Goal: Feedback & Contribution: Submit feedback/report problem

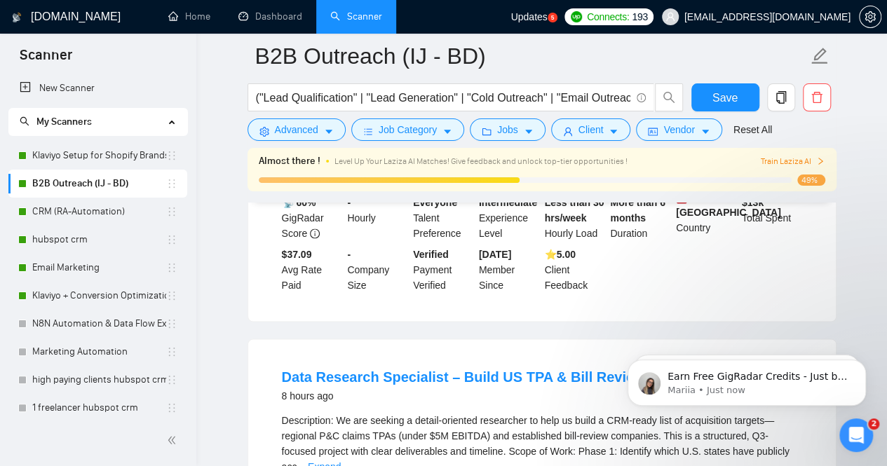
scroll to position [931, 0]
click at [67, 271] on link "Email Marketing" at bounding box center [99, 268] width 134 height 28
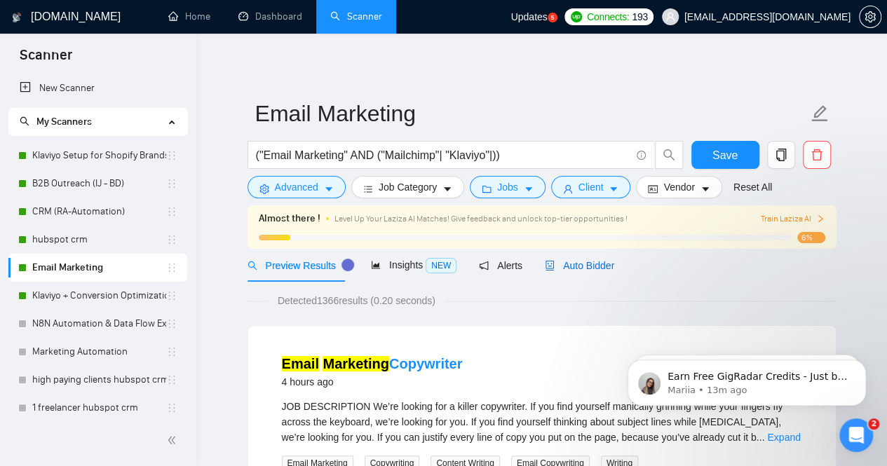
click at [602, 269] on span "Auto Bidder" at bounding box center [579, 265] width 69 height 11
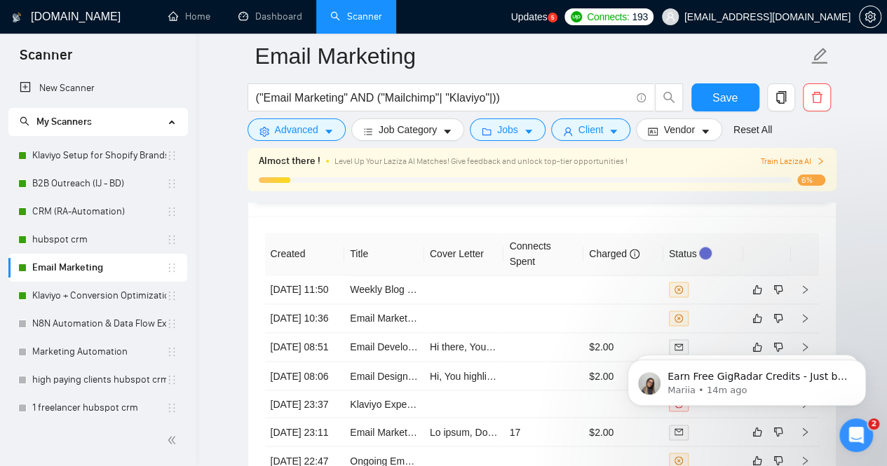
scroll to position [3645, 0]
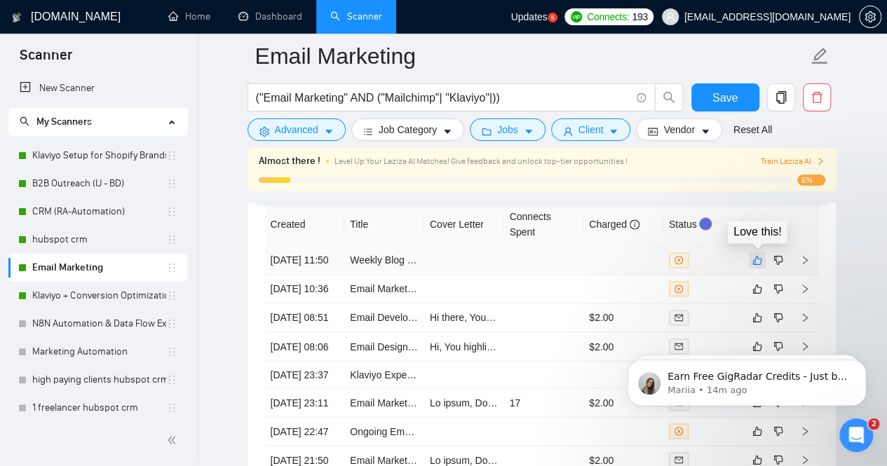
click at [756, 259] on icon "like" at bounding box center [756, 260] width 9 height 9
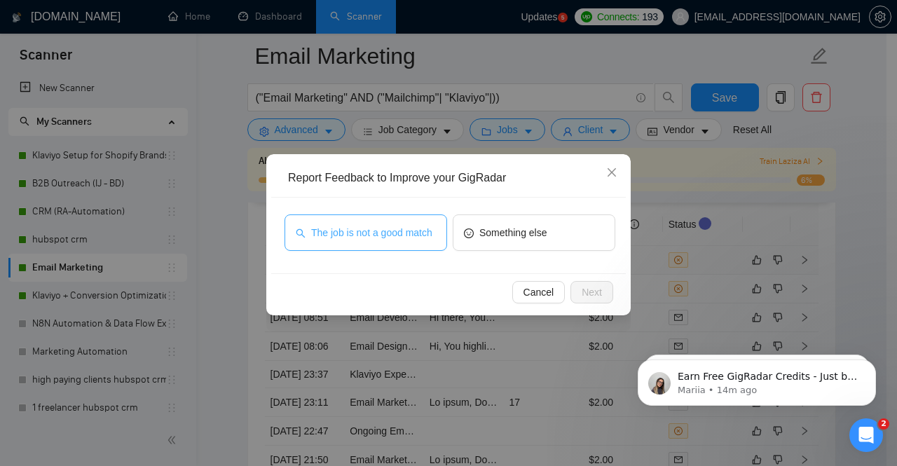
click at [365, 238] on span "The job is not a good match" at bounding box center [371, 232] width 121 height 15
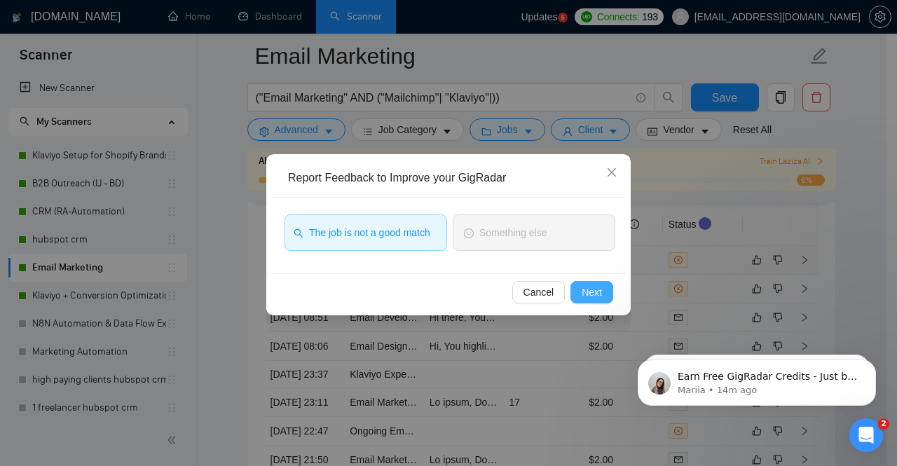
click at [586, 297] on span "Next" at bounding box center [592, 292] width 20 height 15
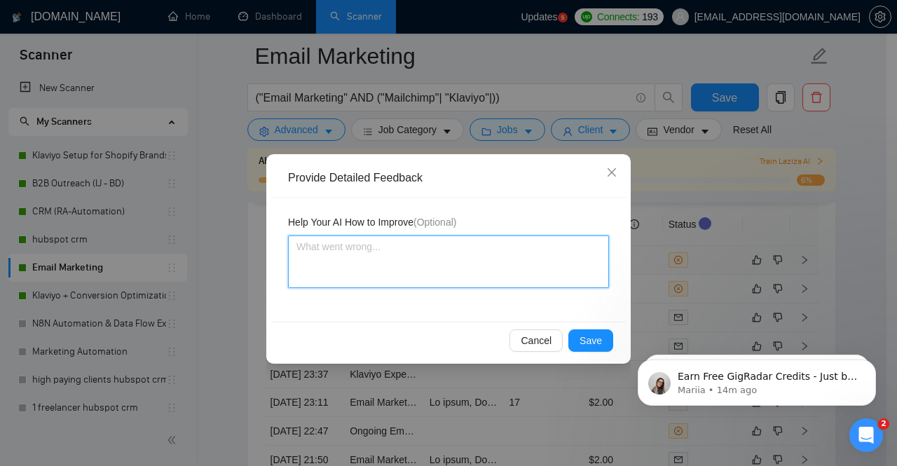
click at [379, 247] on textarea at bounding box center [448, 262] width 321 height 53
type textarea "t"
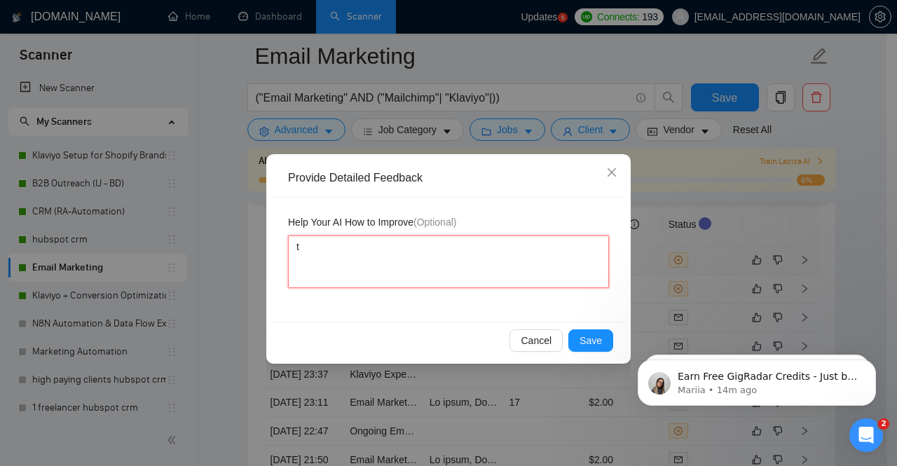
type textarea "th"
type textarea "thi"
type textarea "this"
type textarea "this j"
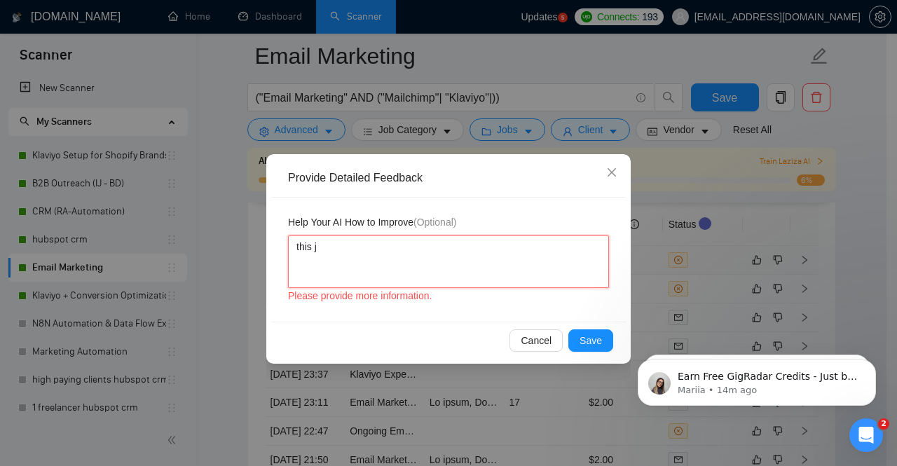
type textarea "this jo"
type textarea "this job"
type textarea "this job w"
type textarea "this job wa"
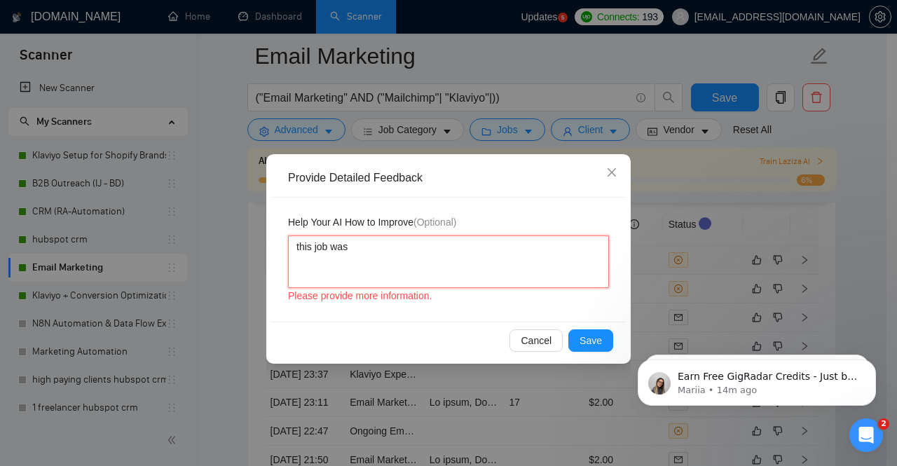
type textarea "this job was"
type textarea "this job was n"
type textarea "this job was no"
type textarea "this job was not"
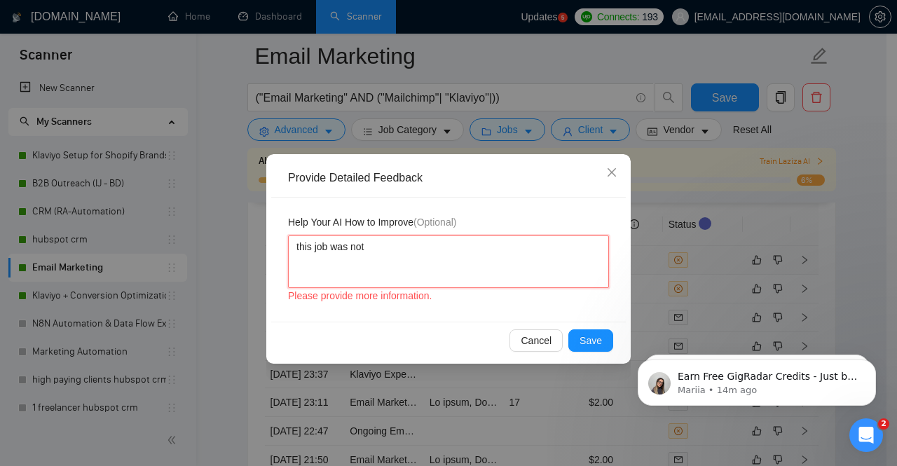
type textarea "this job was not a"
type textarea "this job was not a g"
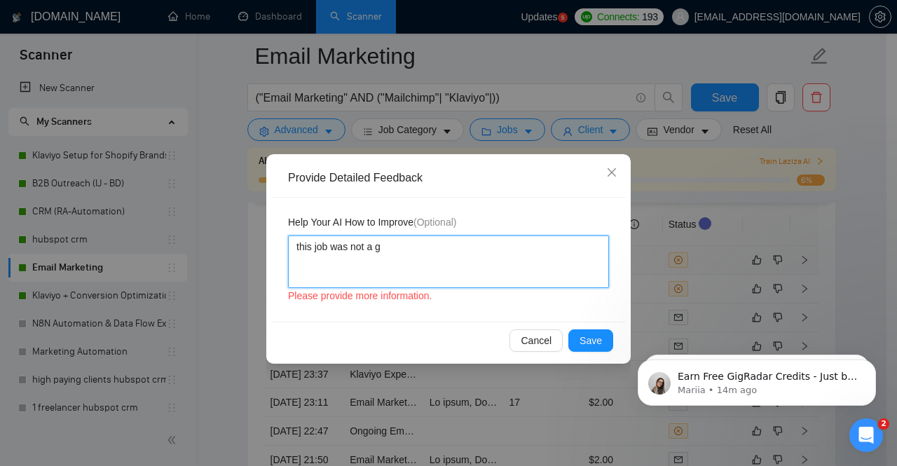
type textarea "this job was not a go"
type textarea "this job was not a goo"
type textarea "this job was not a good"
type textarea "this job was not a good ma"
type textarea "this job was not a good mat"
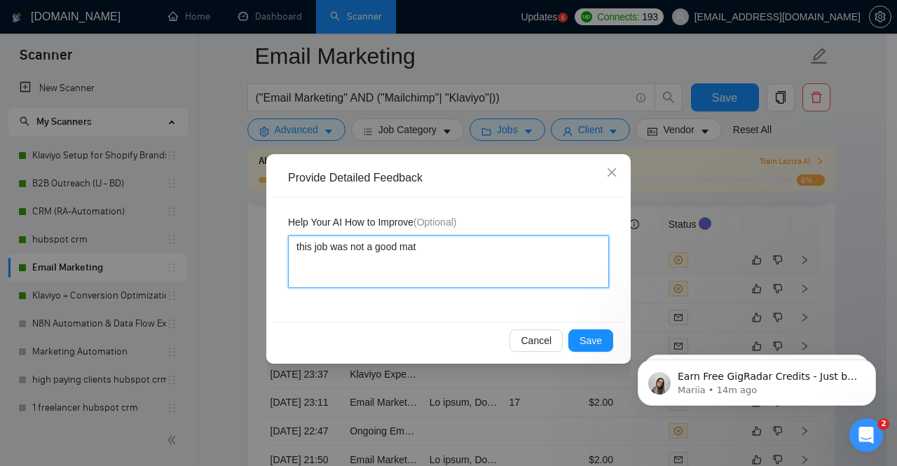
type textarea "this job was not a good matc"
type textarea "this job was not a good match"
type textarea "this job was not a good match w"
type textarea "this job was not a good match we"
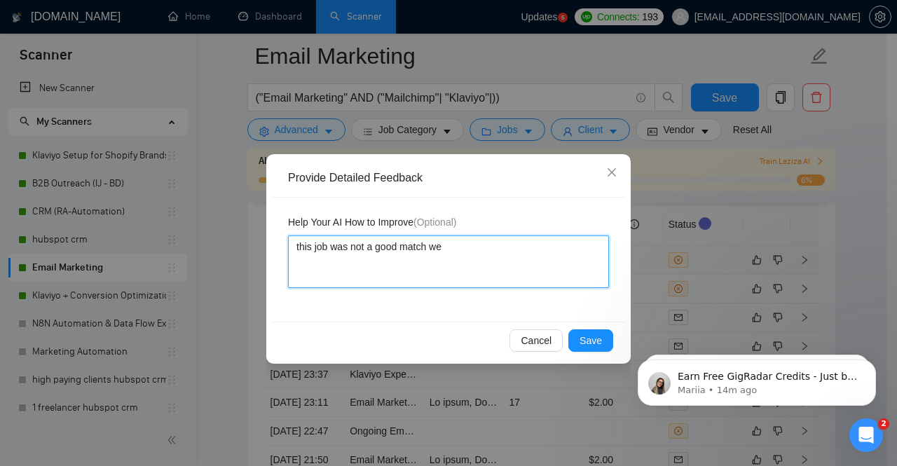
type textarea "this job was not a good match we"
type textarea "this job was not a good match we d"
type textarea "this job was not a good match we do"
type textarea "this job was not a good match we don"
type textarea "this job was not a good match we dont"
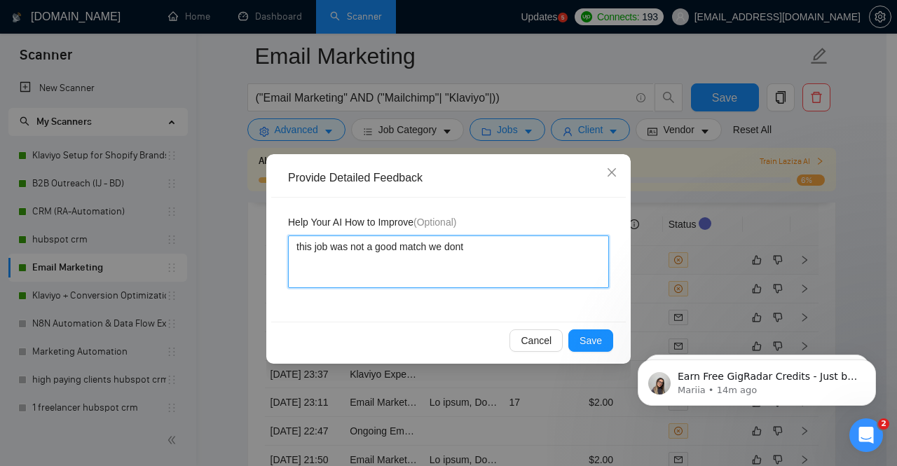
type textarea "this job was not a good match we dont"
type textarea "this job was not a good match we dont w"
type textarea "this job was not a good match we dont wo"
type textarea "this job was not a good match we dont wor"
type textarea "this job was not a good match we dont work"
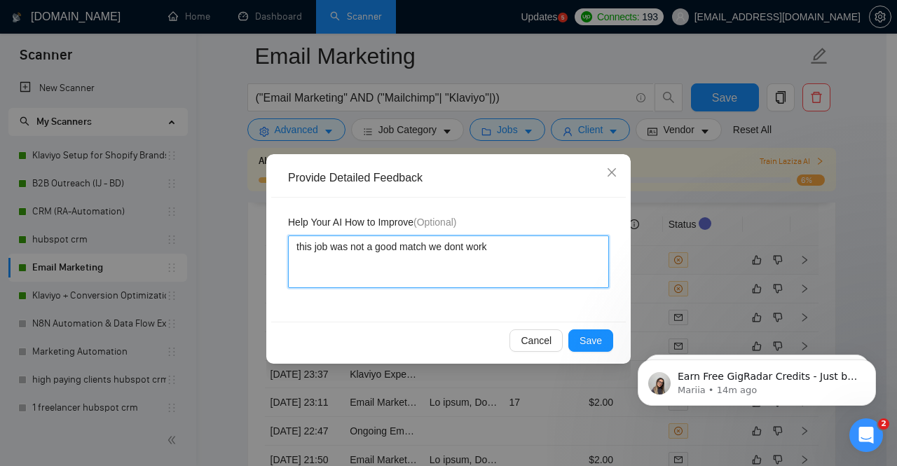
type textarea "this job was not a good match we dont work"
type textarea "this job was not a good match we dont work o"
type textarea "this job was not a good match we dont work on"
type textarea "this job was not a good match we dont work on su"
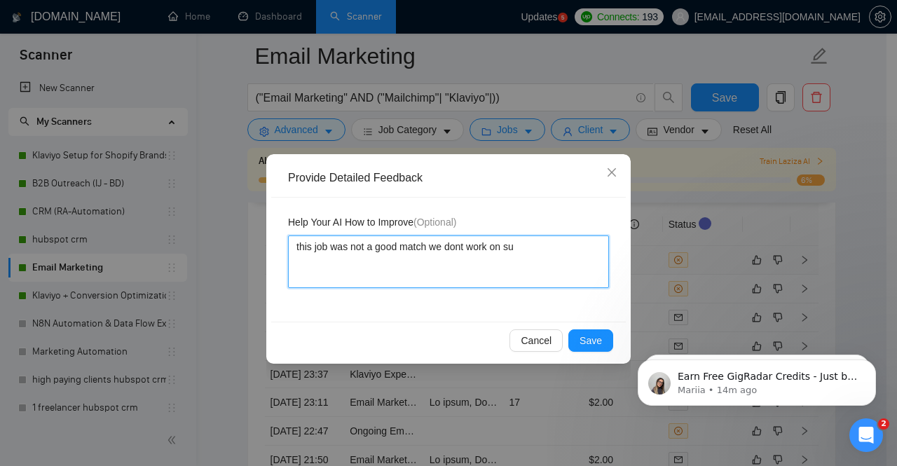
type textarea "this job was not a good match we dont work on suc"
type textarea "this job was not a good match we dont work on such"
type textarea "this job was not a good match we dont work on such t"
type textarea "this job was not a good match we dont work on such ty"
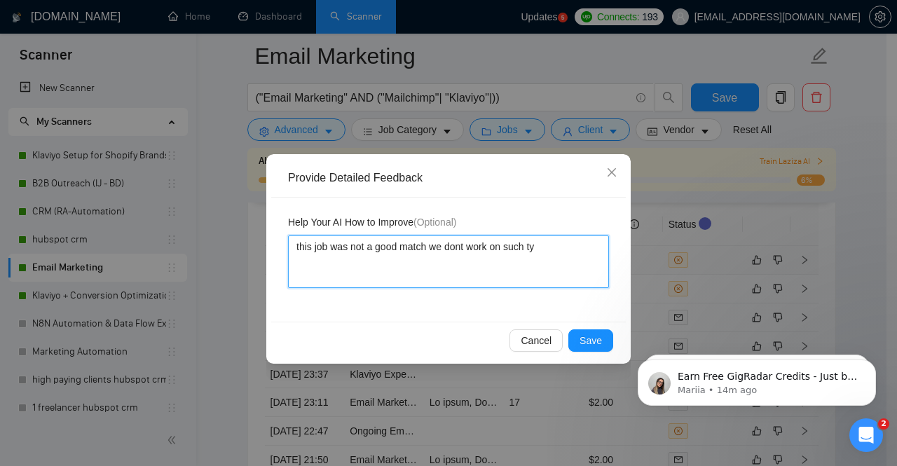
type textarea "this job was not a good match we dont work on such typ"
type textarea "this job was not a good match we dont work on such type"
type textarea "this job was not a good match we dont work on such type o"
type textarea "this job was not a good match we dont work on such type of"
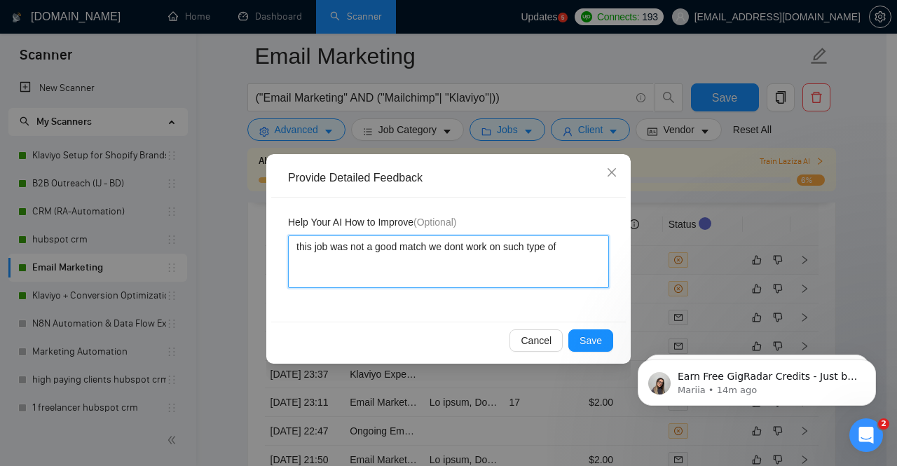
type textarea "this job was not a good match we dont work on such type of"
type textarea "this job was not a good match we dont work on such type of n"
type textarea "this job was not a good match we dont work on such type of ni"
type textarea "this job was not a good match we dont work on such type of nic"
type textarea "this job was not a good match we dont work on such type of nich"
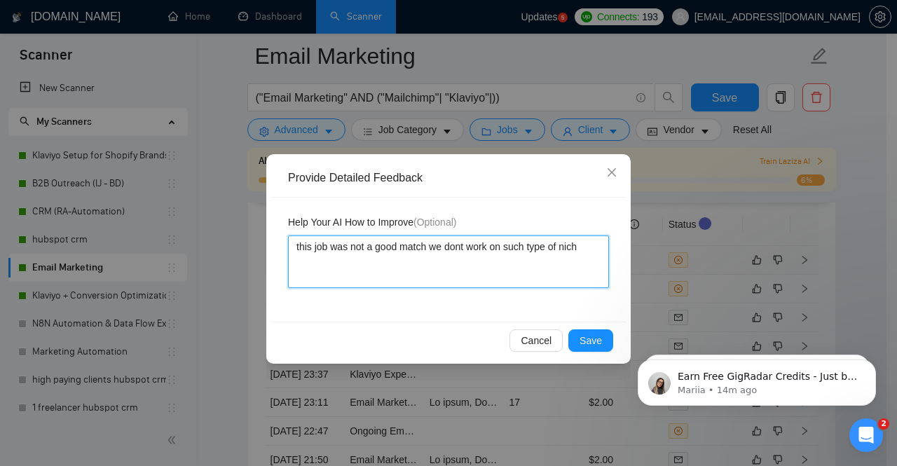
type textarea "this job was not a good match we dont work on such type of niche"
type textarea "this job was not a good match we dont work on such type of niches"
click at [463, 245] on textarea "this job was not a good match we dont work on such type of niches" at bounding box center [448, 262] width 321 height 53
type textarea "this job was not a good match we don't work on such type of niches"
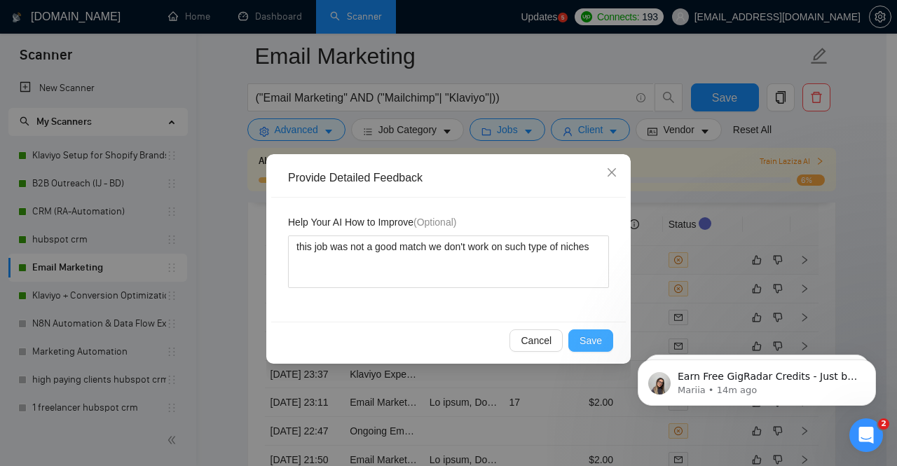
click at [578, 341] on button "Save" at bounding box center [591, 341] width 45 height 22
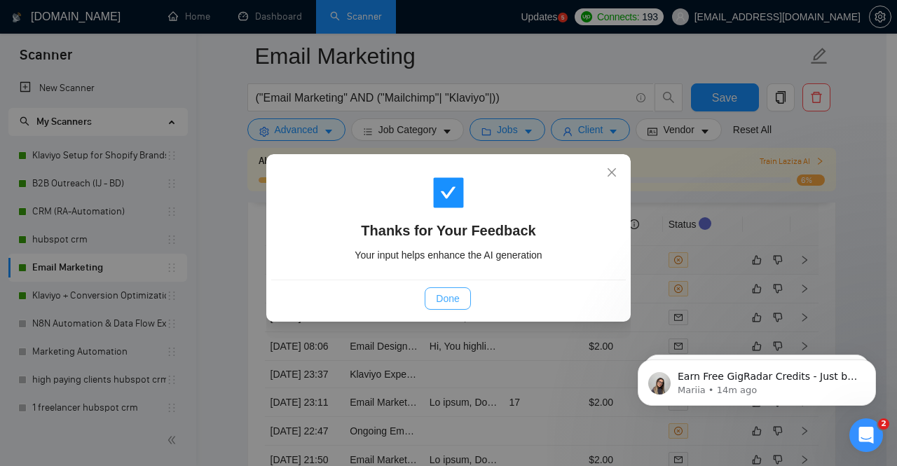
click at [448, 297] on span "Done" at bounding box center [447, 298] width 23 height 15
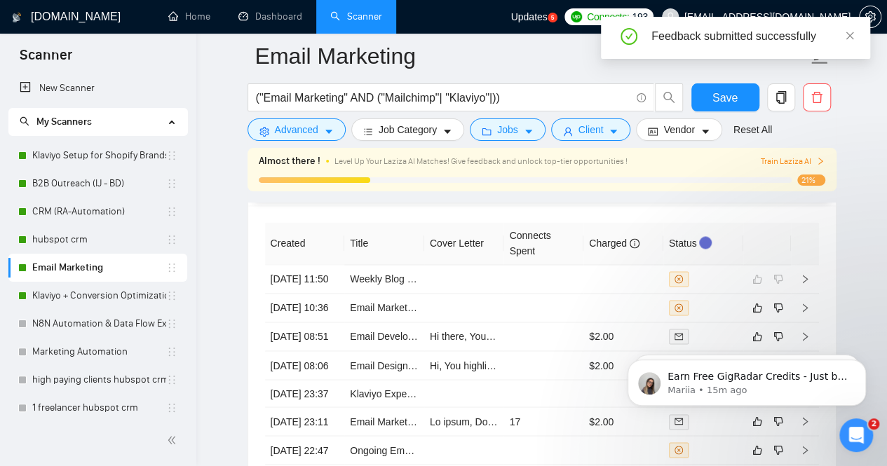
scroll to position [3642, 0]
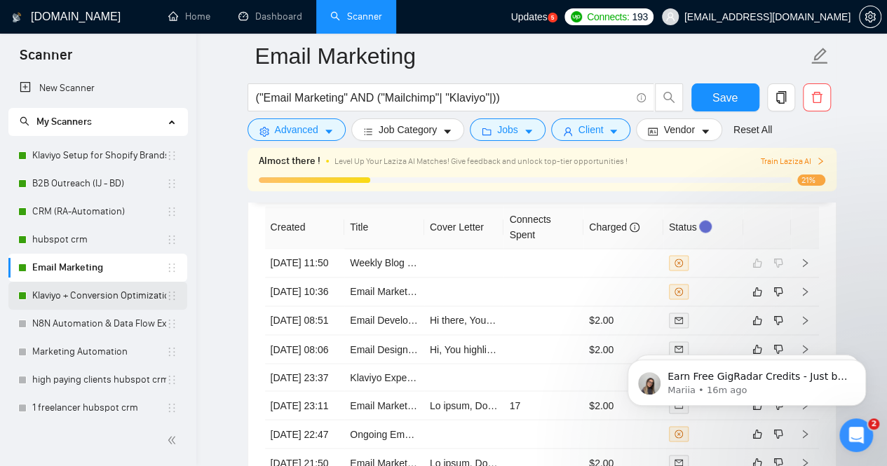
click at [74, 293] on link "Klaviyo + Conversion Optimization" at bounding box center [99, 296] width 134 height 28
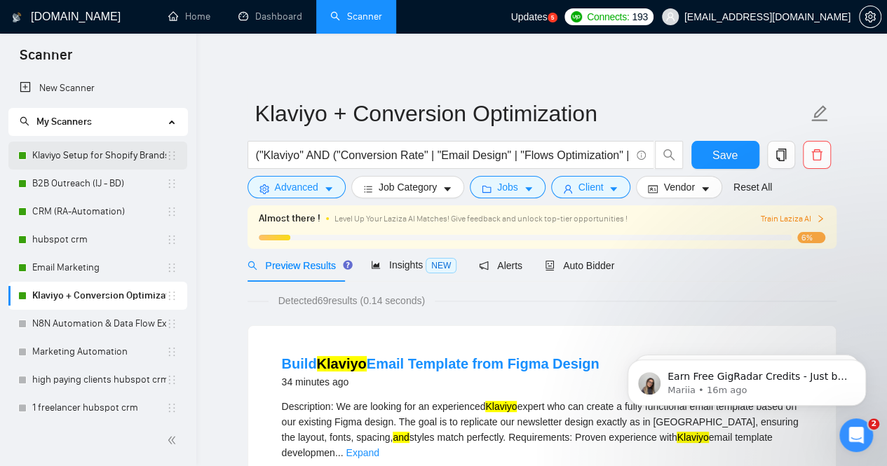
click at [56, 149] on link "Klaviyo Setup for Shopify Brands" at bounding box center [99, 156] width 134 height 28
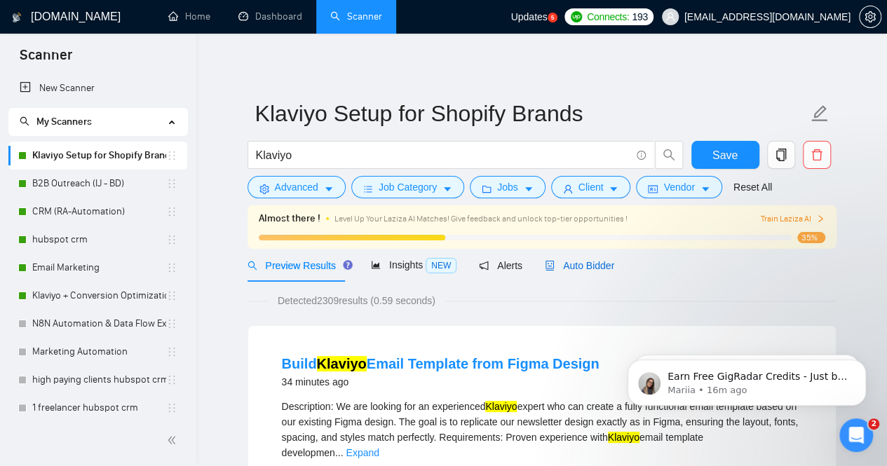
click at [568, 265] on span "Auto Bidder" at bounding box center [579, 265] width 69 height 11
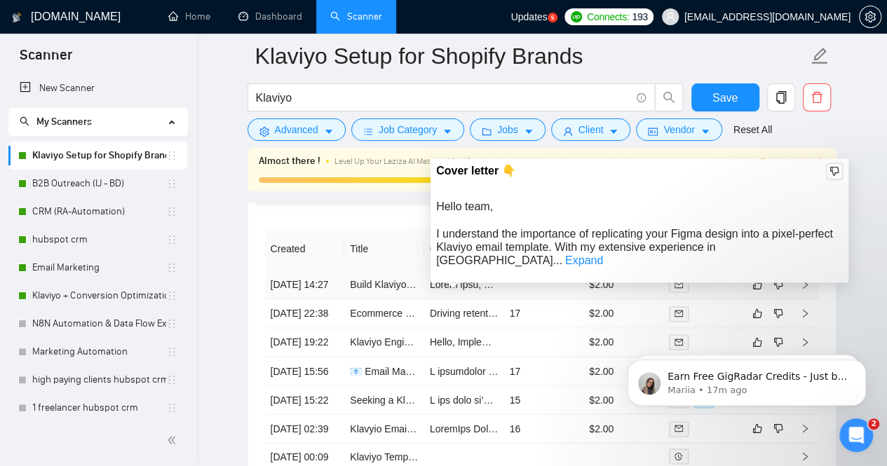
scroll to position [3609, 0]
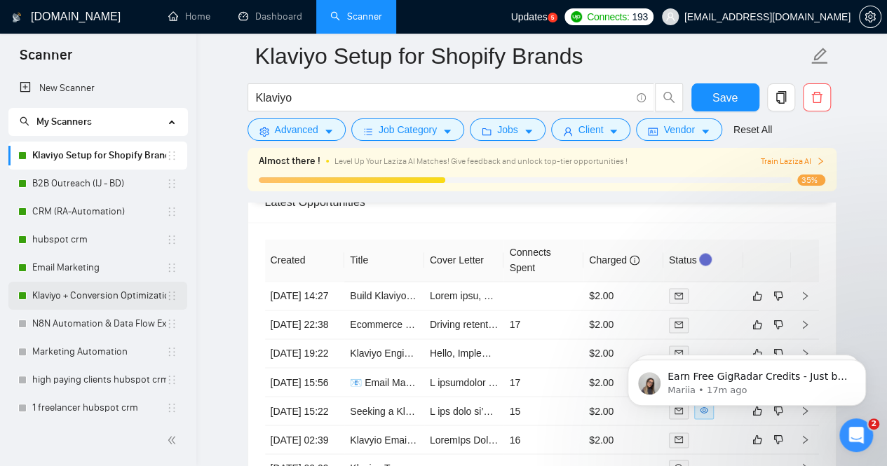
click at [76, 295] on link "Klaviyo + Conversion Optimization" at bounding box center [99, 296] width 134 height 28
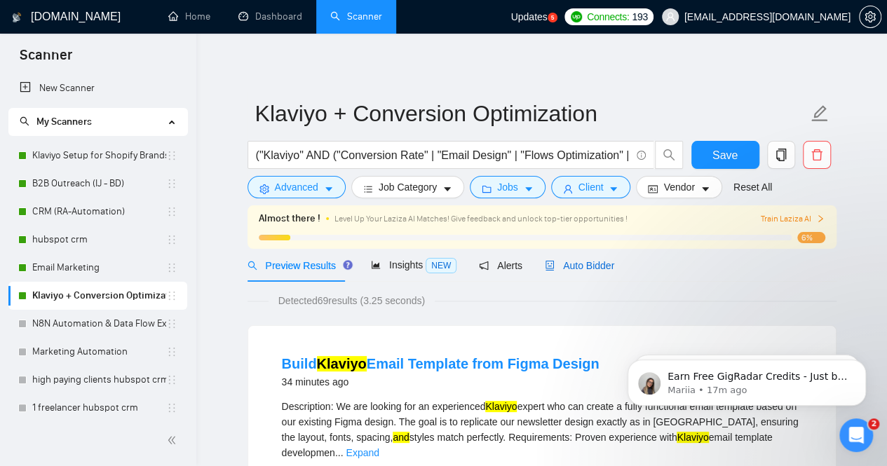
click at [579, 260] on span "Auto Bidder" at bounding box center [579, 265] width 69 height 11
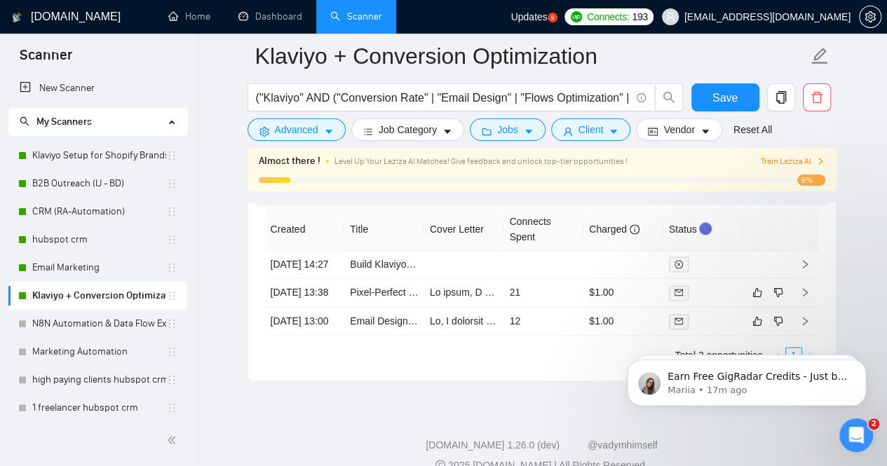
scroll to position [3618, 0]
click at [62, 325] on link "N8N Automation & Data Flow Expert" at bounding box center [99, 324] width 134 height 28
